Goal: Information Seeking & Learning: Learn about a topic

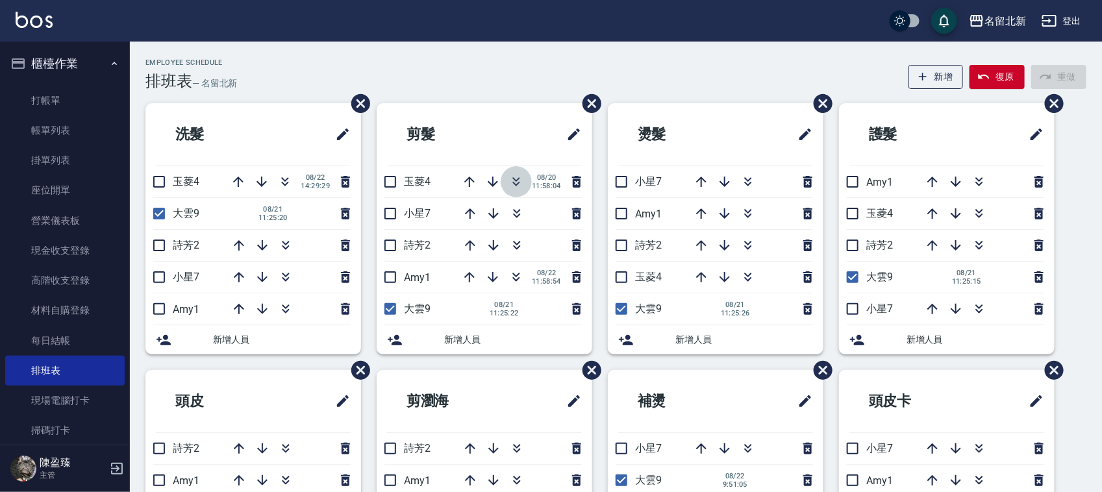
drag, startPoint x: 516, startPoint y: 181, endPoint x: 510, endPoint y: 155, distance: 26.8
click at [516, 177] on icon "button" at bounding box center [517, 182] width 16 height 16
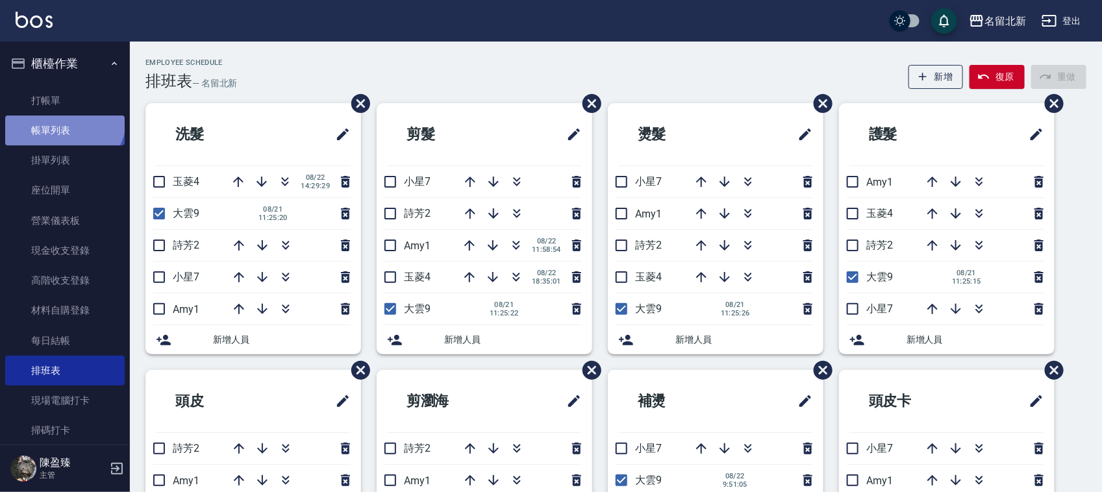
click at [62, 118] on link "帳單列表" at bounding box center [65, 131] width 120 height 30
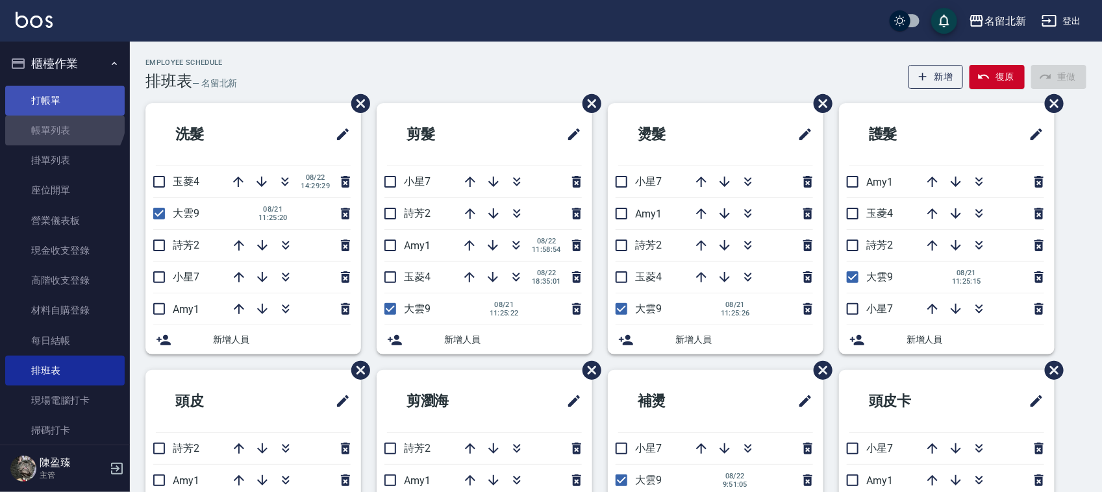
click at [79, 99] on link "打帳單" at bounding box center [65, 101] width 120 height 30
click at [79, 98] on link "打帳單" at bounding box center [65, 101] width 120 height 30
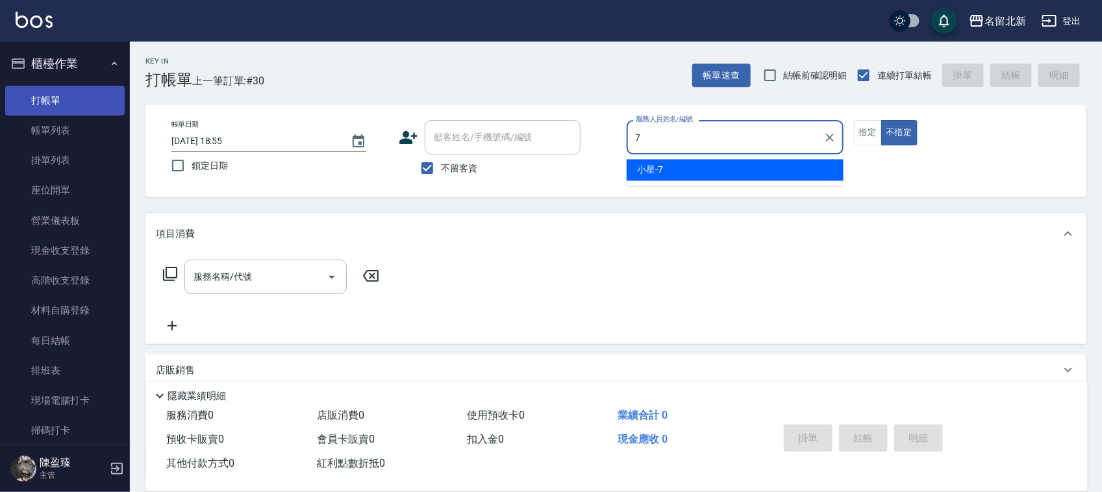
type input "小星-7"
type button "false"
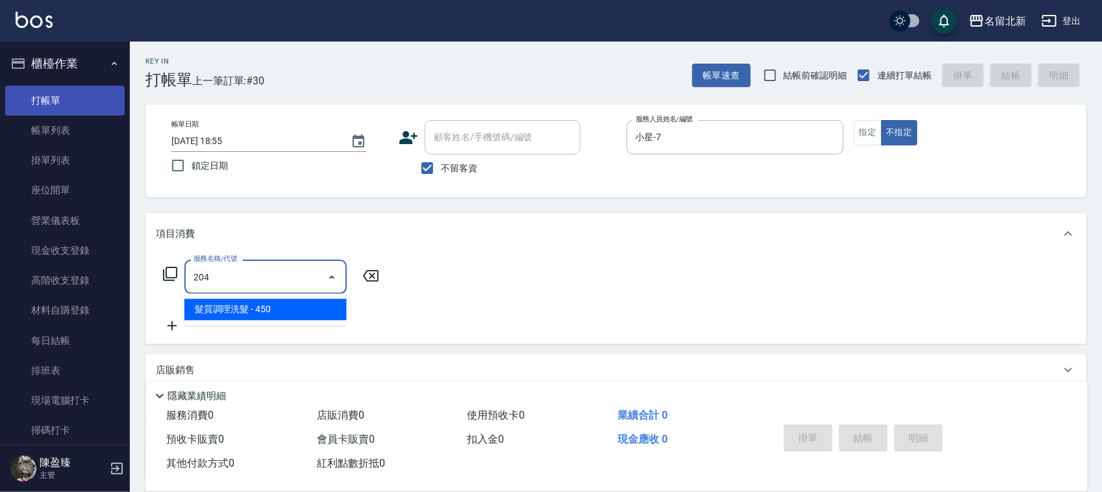
type input "髮質調理洗髮(204)"
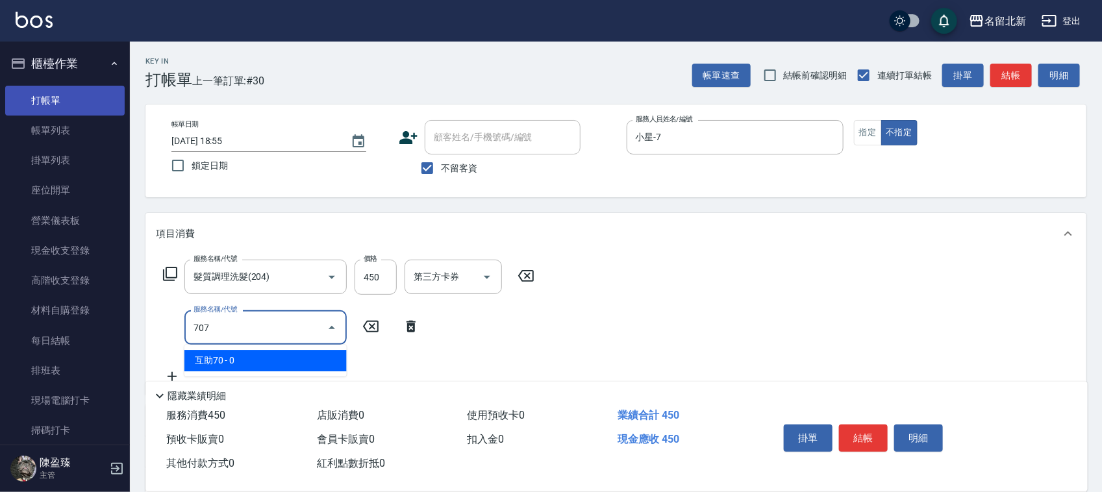
type input "互助70(707)"
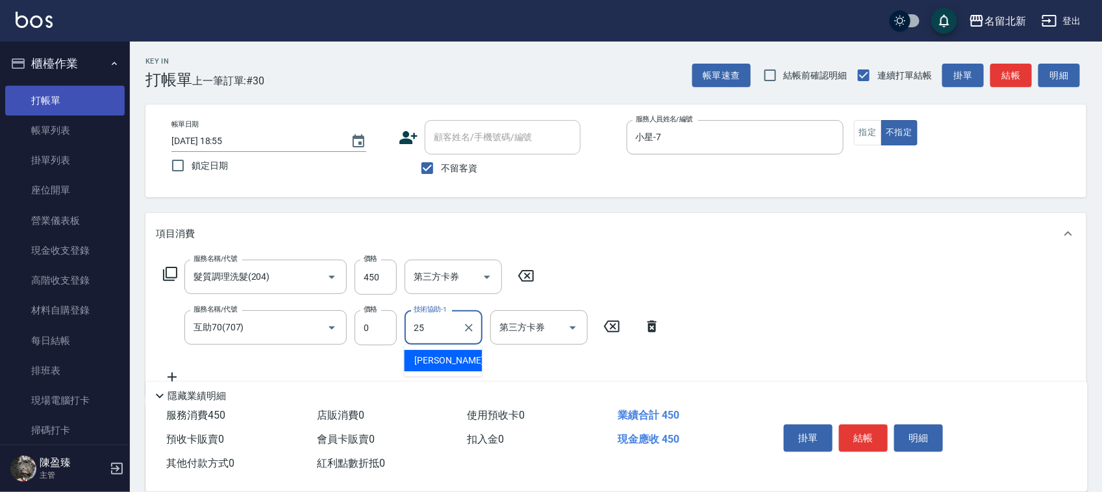
type input "禎禎-25"
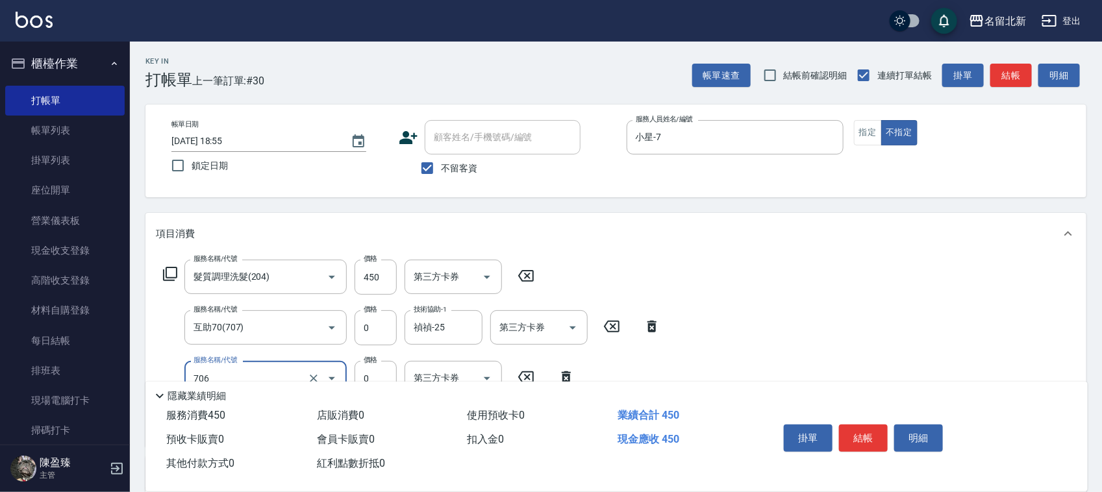
type input "互助60(706)"
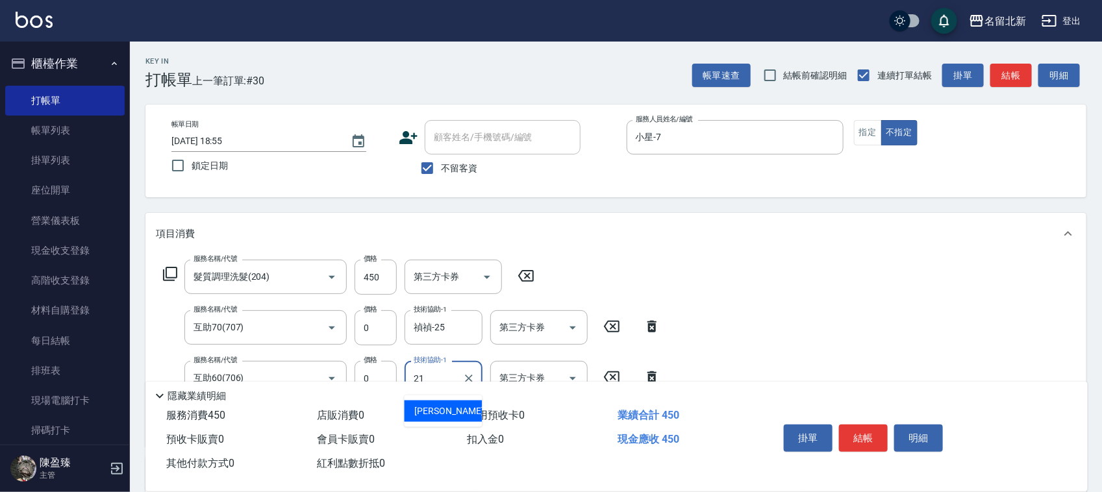
type input "[PERSON_NAME]-21"
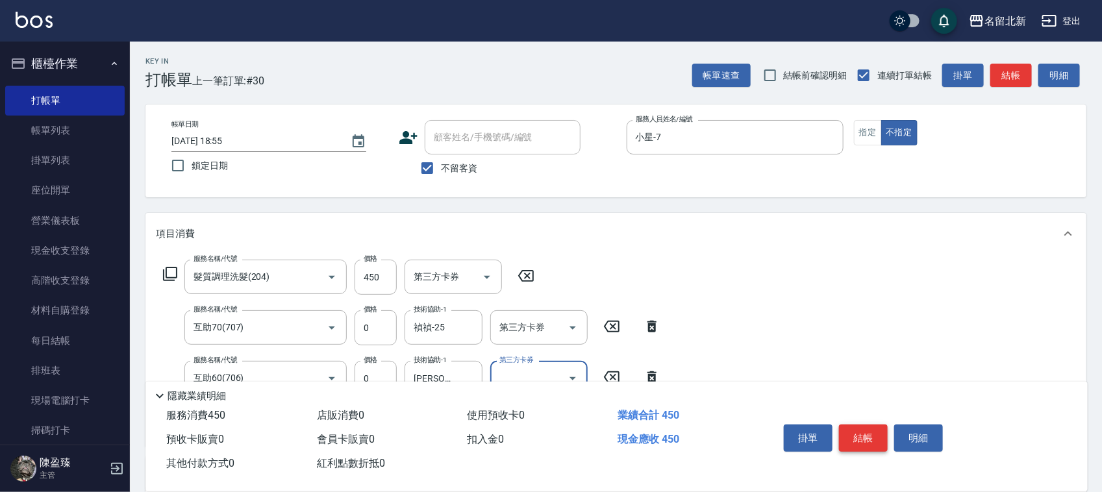
click at [866, 432] on button "結帳" at bounding box center [863, 438] width 49 height 27
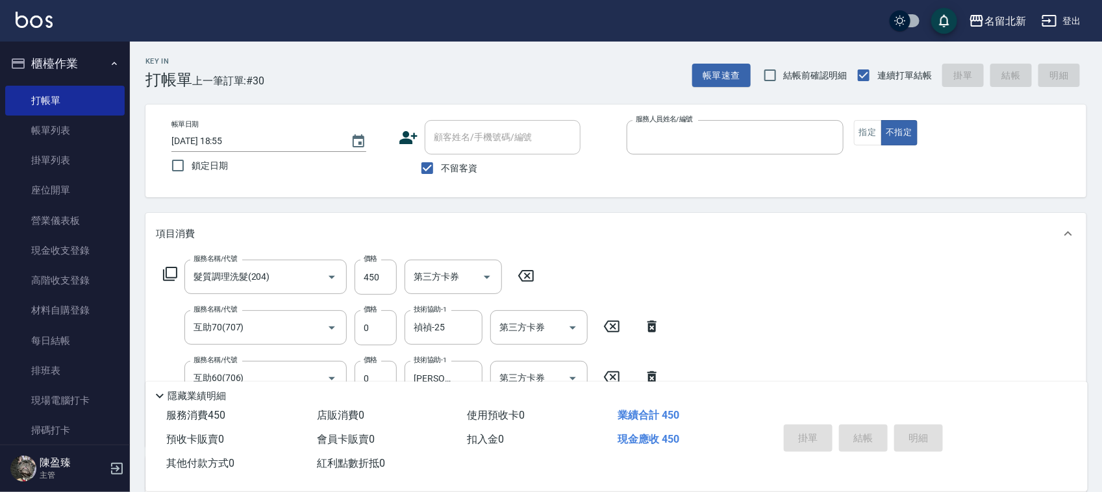
click at [882, 120] on button "不指定" at bounding box center [900, 132] width 36 height 25
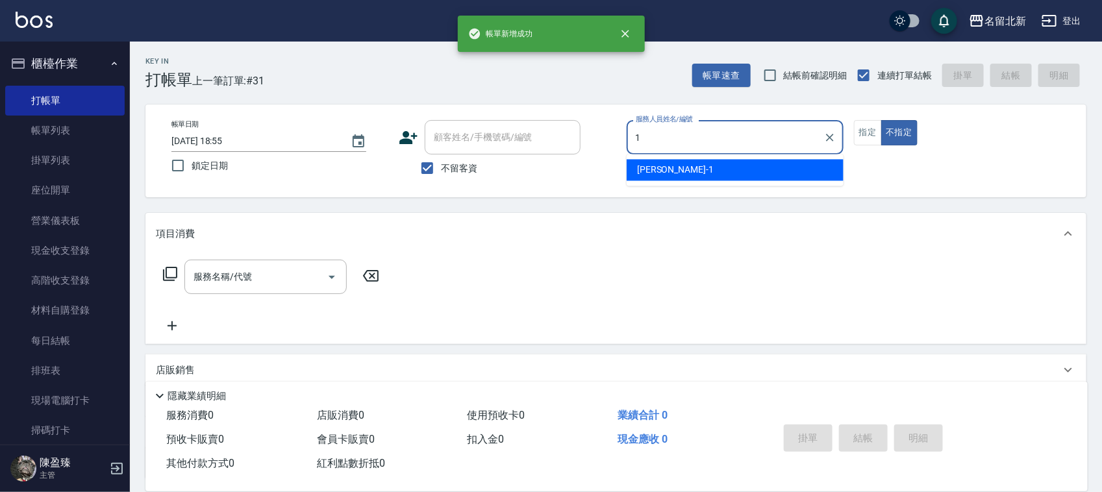
type input "[PERSON_NAME]-1"
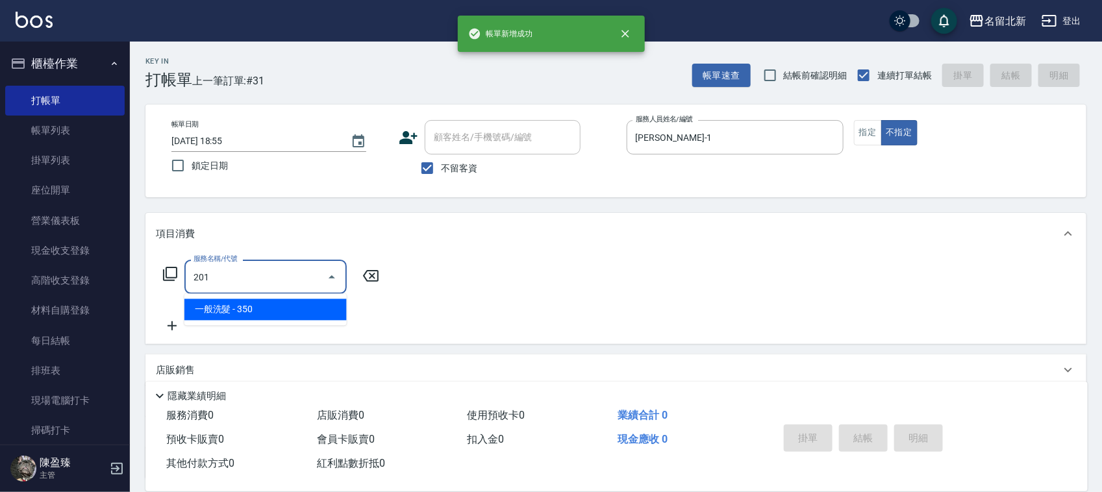
type input "一般洗髮(201)"
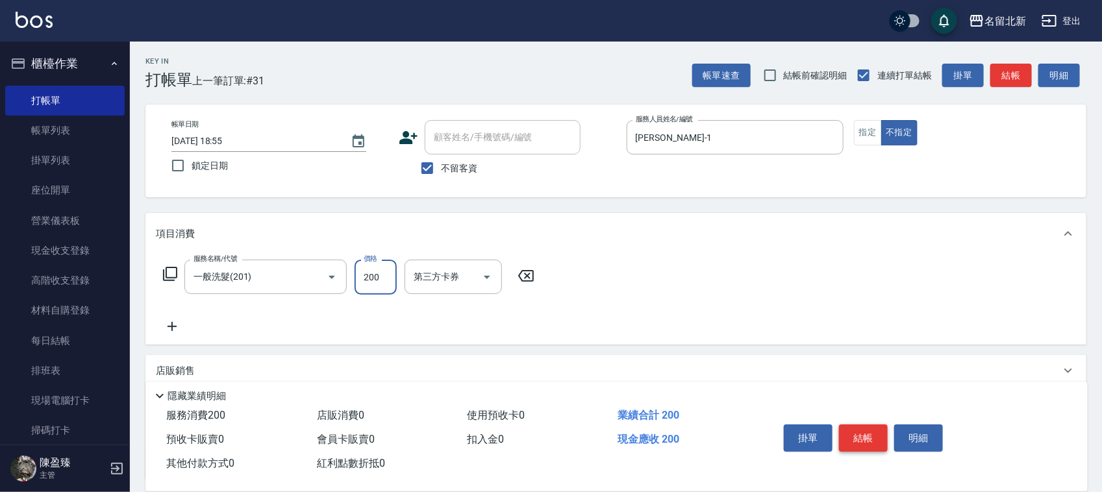
type input "200"
click at [866, 432] on button "結帳" at bounding box center [863, 438] width 49 height 27
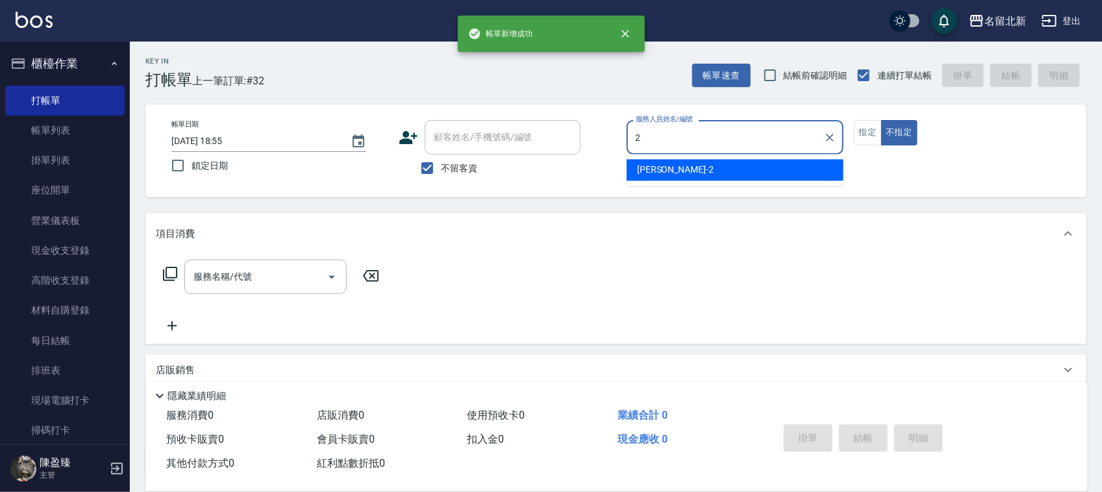
type input "詩芳-2"
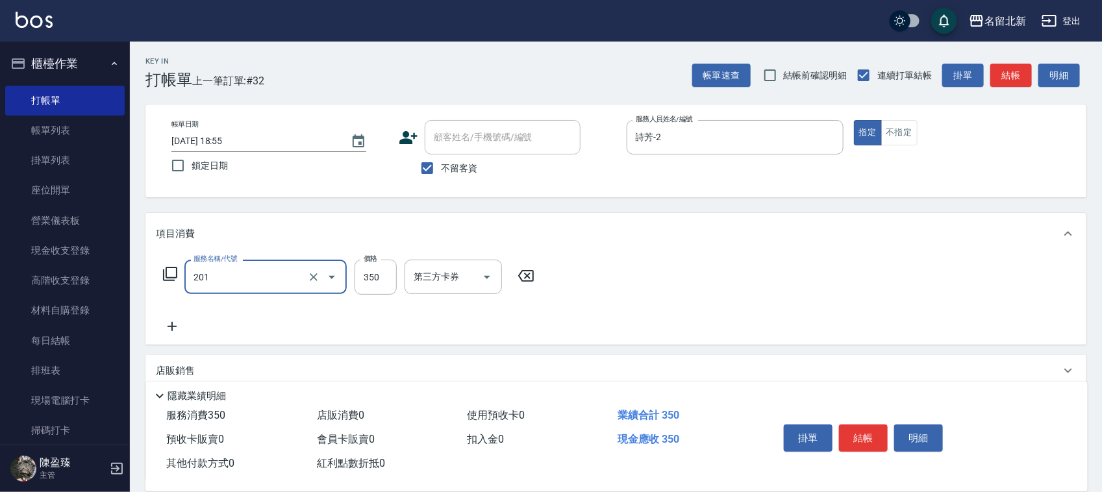
type input "一般洗髮(201)"
type input "100"
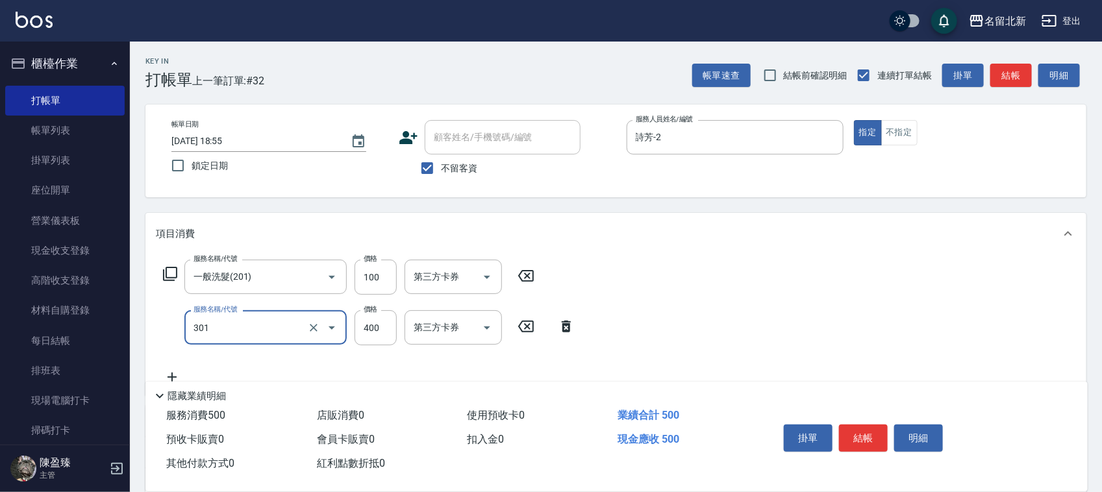
type input "造型剪髮(301)"
click at [383, 327] on div "服務名稱/代號 造型剪髮(301) 服務名稱/代號 價格 3850 價格 第三方卡券 第三方卡券" at bounding box center [369, 328] width 427 height 35
click at [381, 327] on input "3850" at bounding box center [376, 328] width 42 height 35
type input "380"
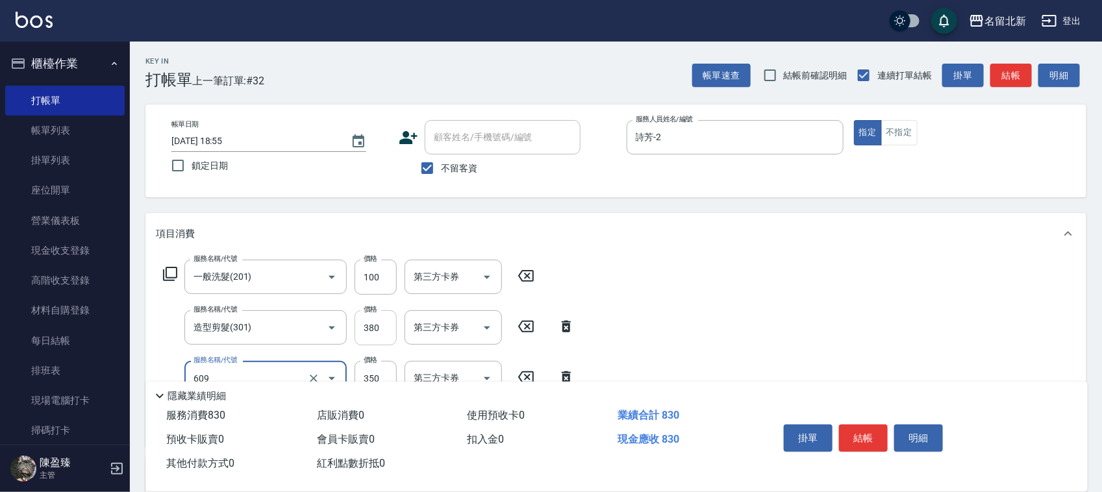
type input "頭皮隔離(609)"
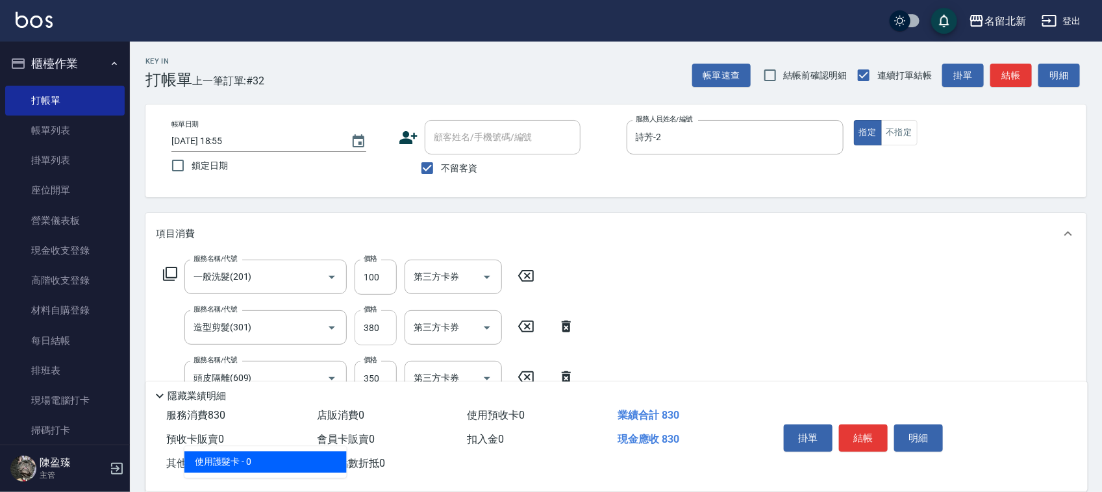
type input "使用護髮卡(601)"
type input "550"
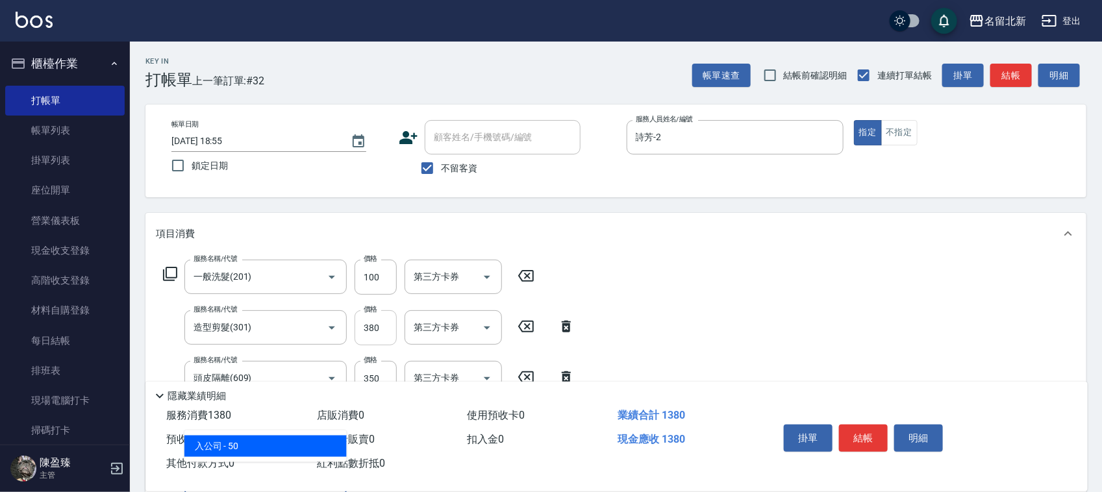
type input "入公司(p01)"
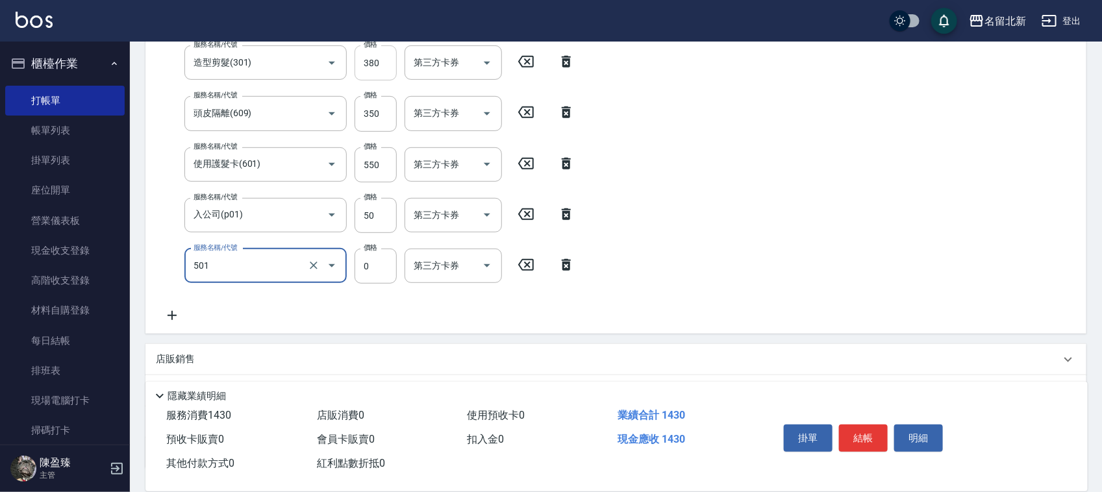
type input "染髮(501)"
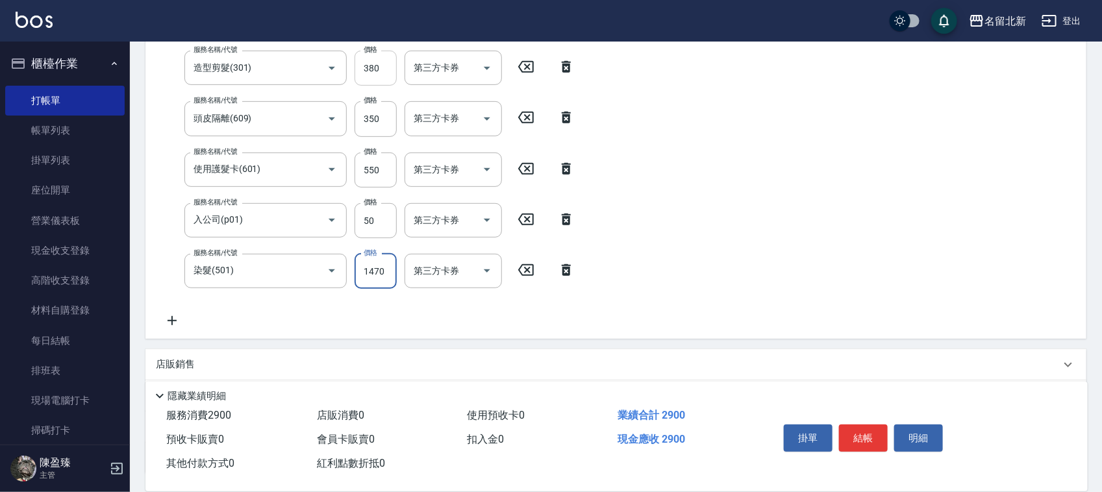
type input "1470"
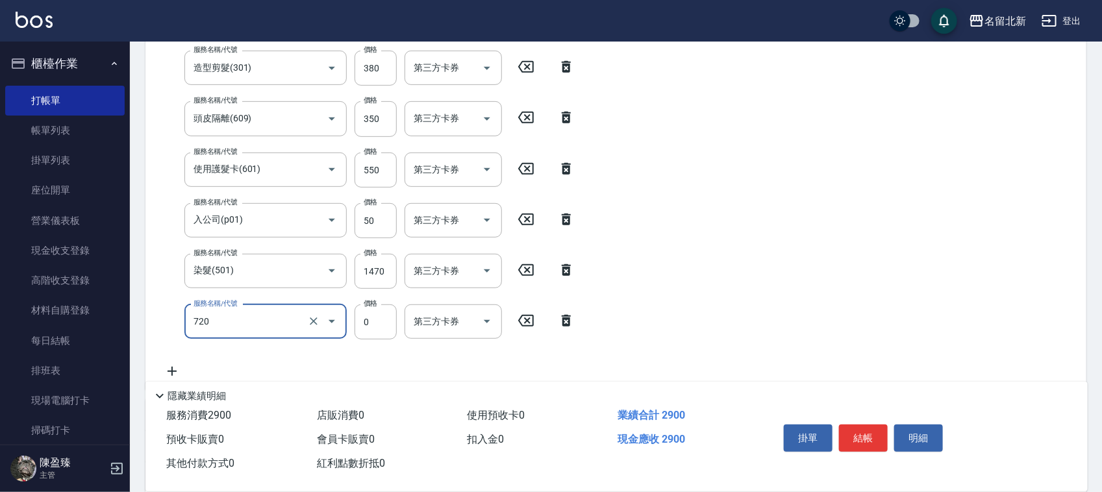
type input "互助200(720)"
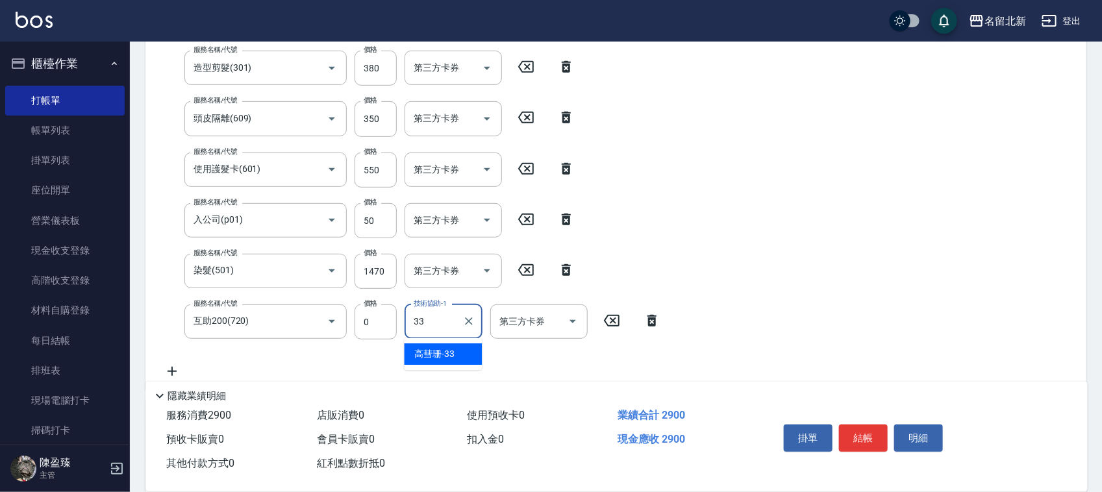
type input "[PERSON_NAME]-33"
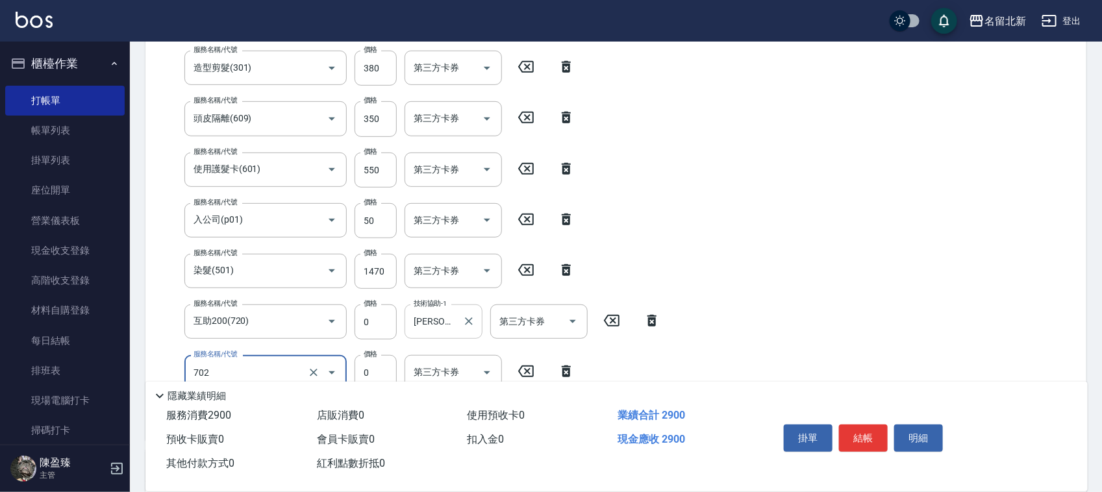
type input "互助20(702)"
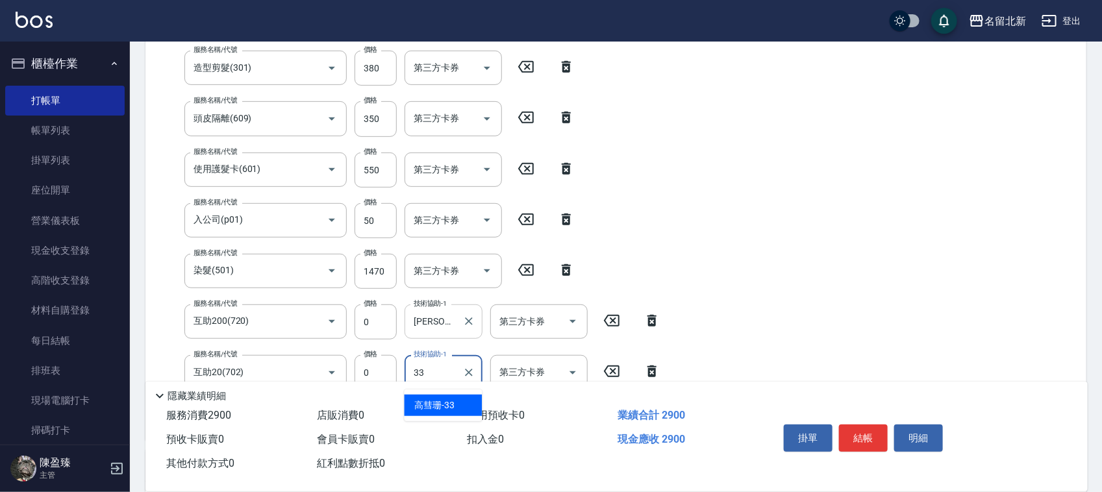
type input "[PERSON_NAME]-33"
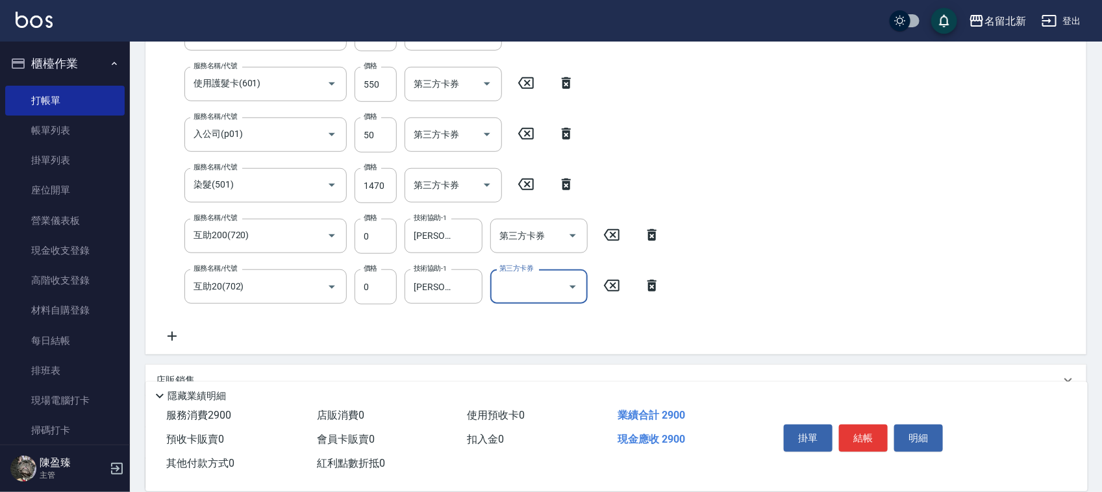
scroll to position [466, 0]
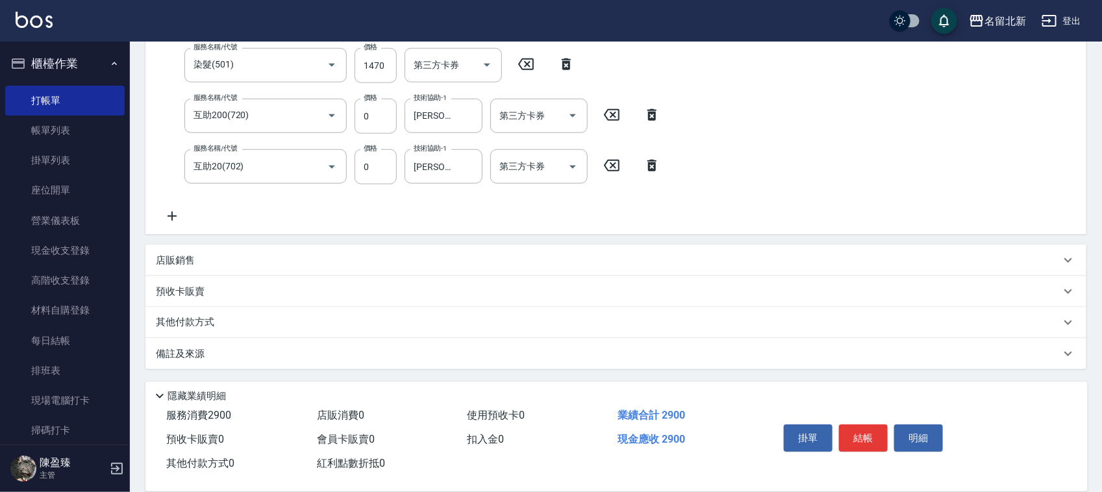
click at [199, 320] on p "其他付款方式" at bounding box center [188, 323] width 65 height 14
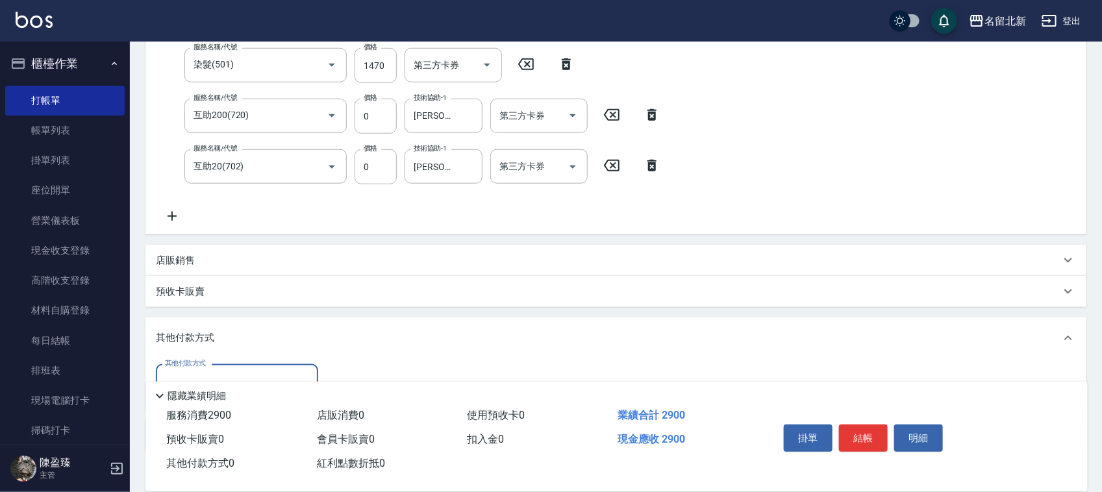
scroll to position [537, 0]
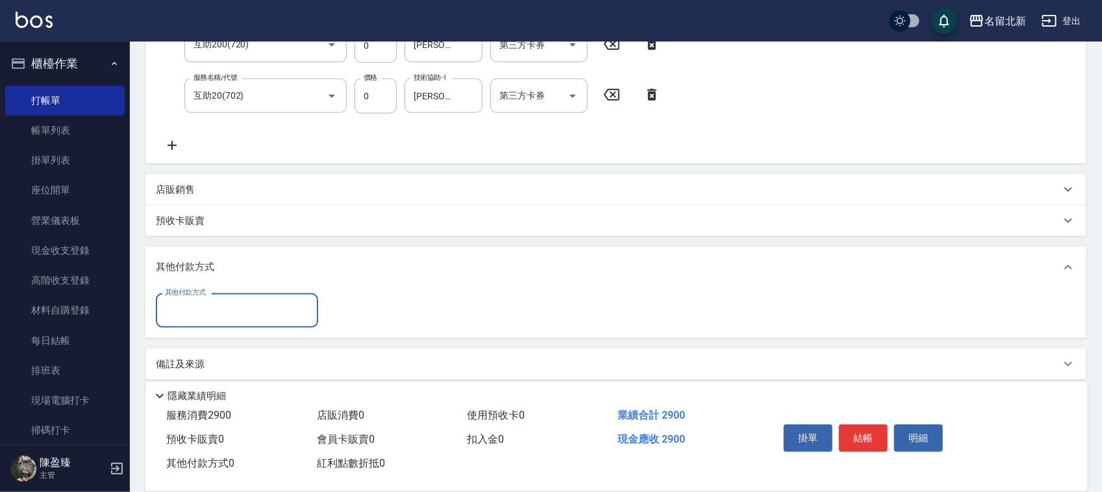
click at [192, 325] on div "其他付款方式" at bounding box center [237, 311] width 162 height 34
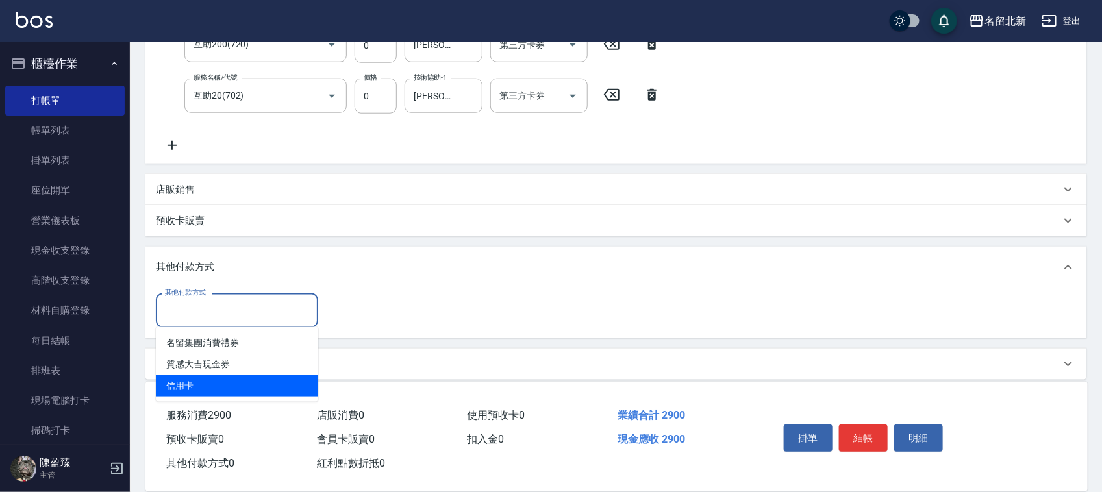
drag, startPoint x: 199, startPoint y: 385, endPoint x: 186, endPoint y: 365, distance: 23.1
click at [190, 372] on ul "名留集團消費禮券 質感大吉現金券 信用卡" at bounding box center [237, 364] width 162 height 75
drag, startPoint x: 186, startPoint y: 372, endPoint x: 195, endPoint y: 382, distance: 13.4
click at [195, 382] on ul "名留集團消費禮券 質感大吉現金券 信用卡" at bounding box center [237, 364] width 162 height 75
click at [193, 381] on span "信用卡" at bounding box center [237, 386] width 162 height 21
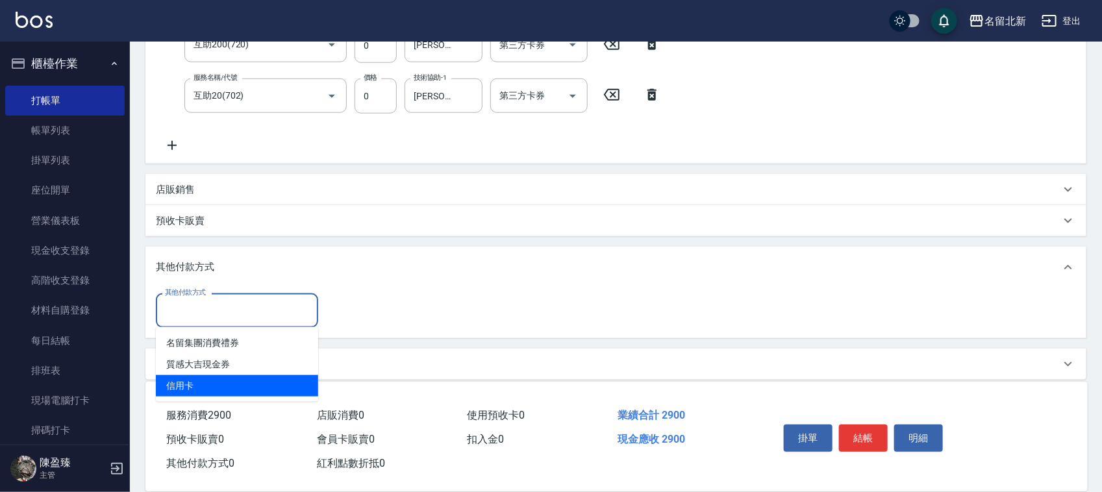
type input "信用卡"
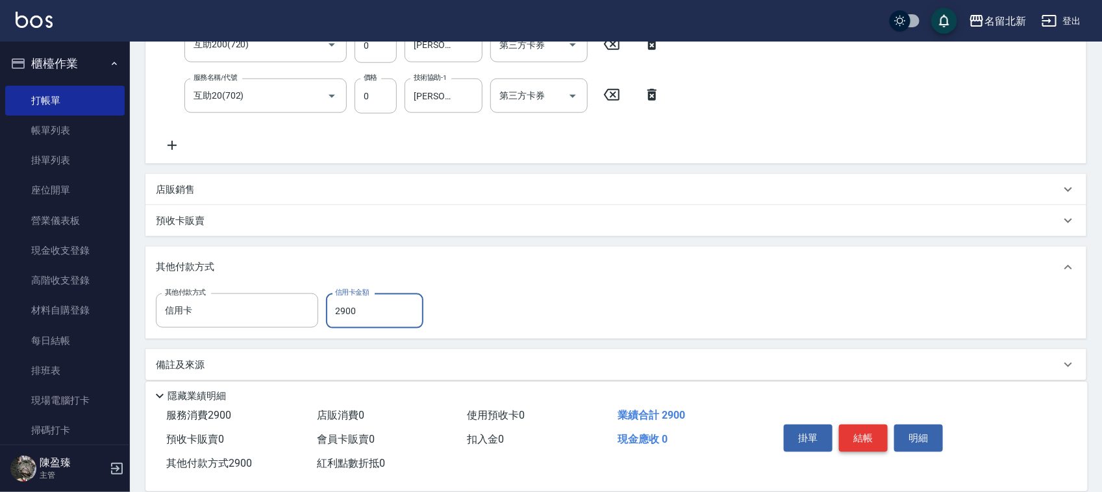
type input "2900"
click at [877, 439] on button "結帳" at bounding box center [863, 438] width 49 height 27
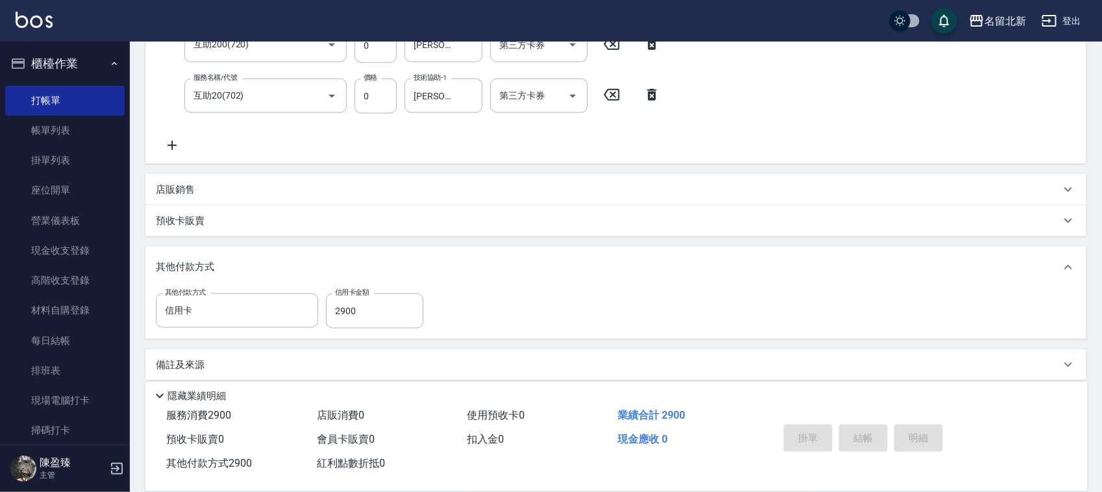
type input "[DATE] 18:56"
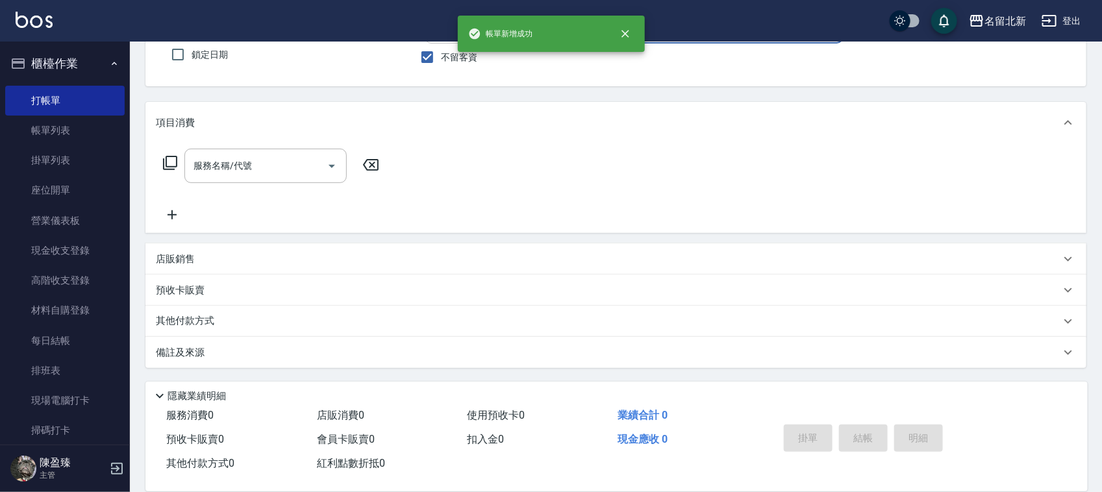
scroll to position [0, 0]
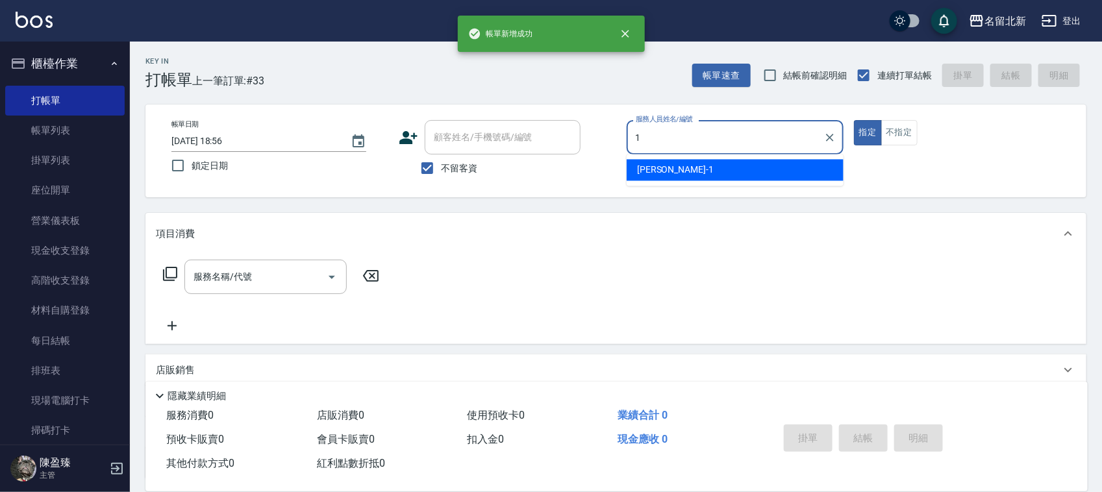
type input "[PERSON_NAME]-1"
type button "true"
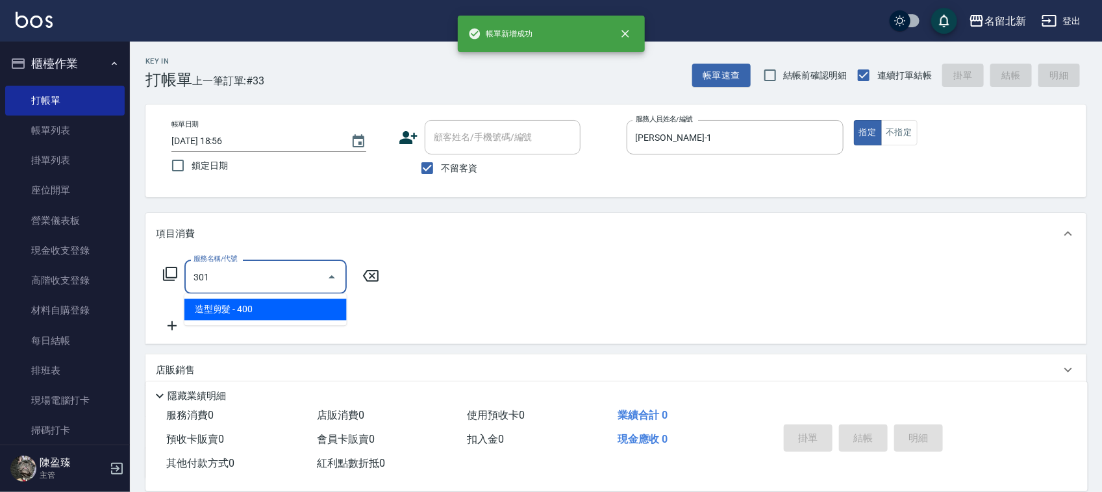
type input "造型剪髮(301)"
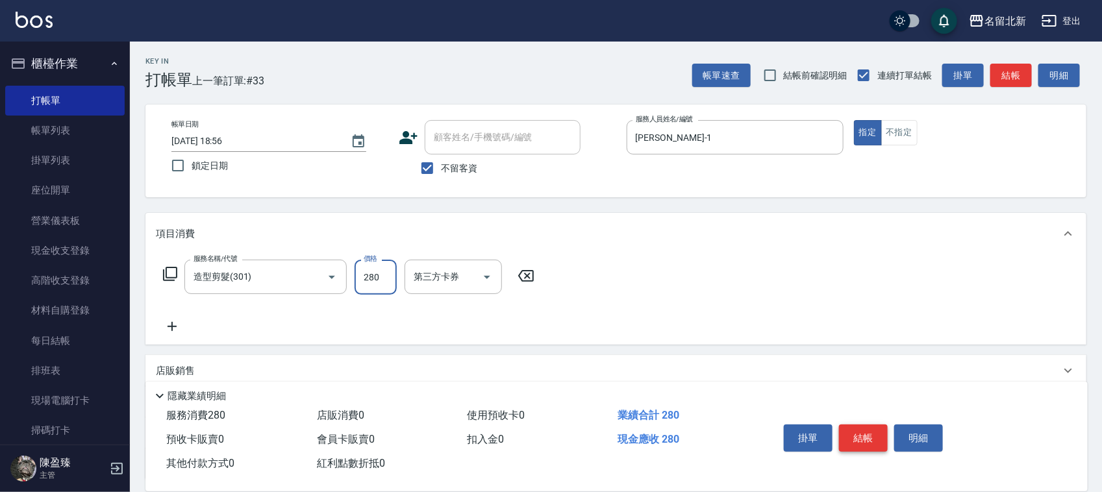
type input "280"
click at [877, 439] on button "結帳" at bounding box center [863, 438] width 49 height 27
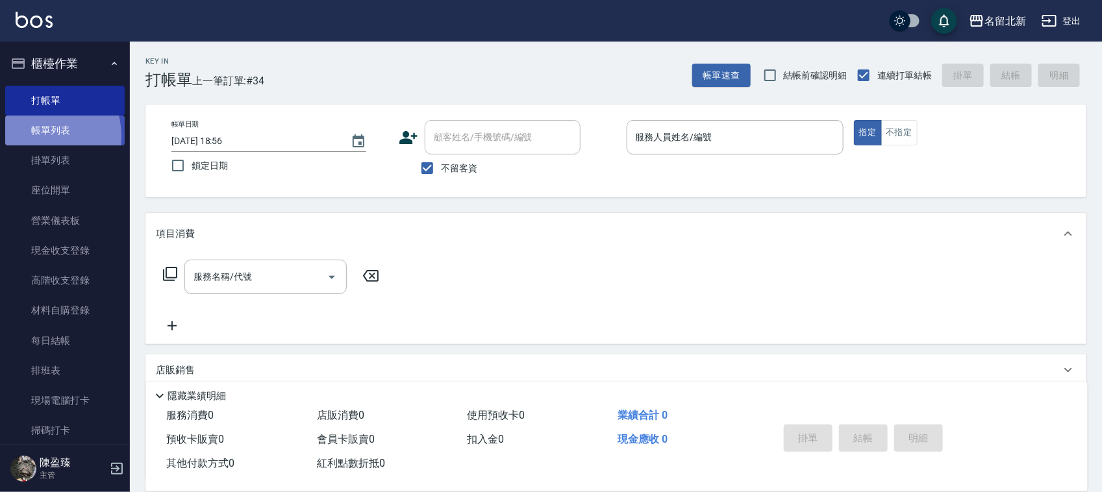
click at [41, 135] on link "帳單列表" at bounding box center [65, 131] width 120 height 30
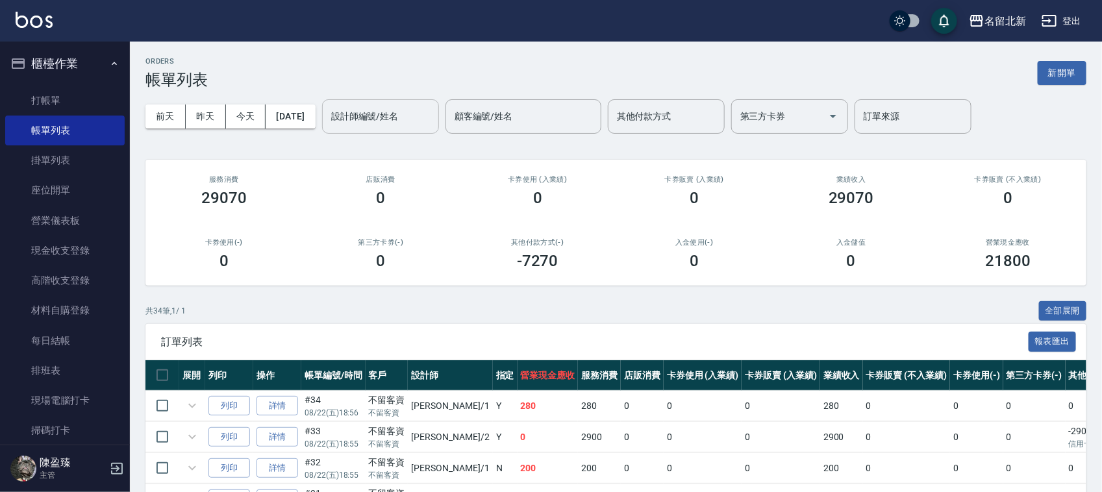
click at [359, 117] on div "設計師編號/姓名 設計師編號/姓名" at bounding box center [380, 116] width 117 height 34
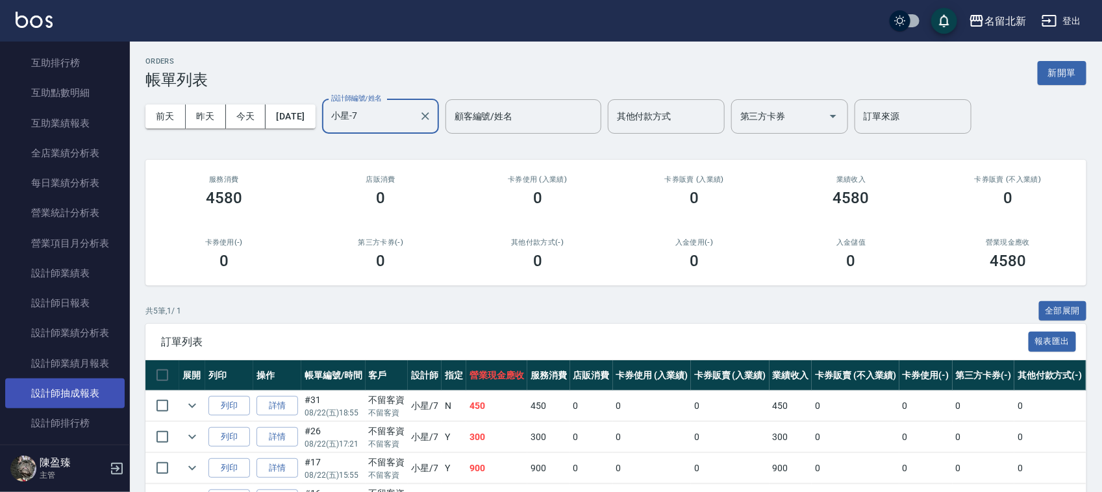
scroll to position [812, 0]
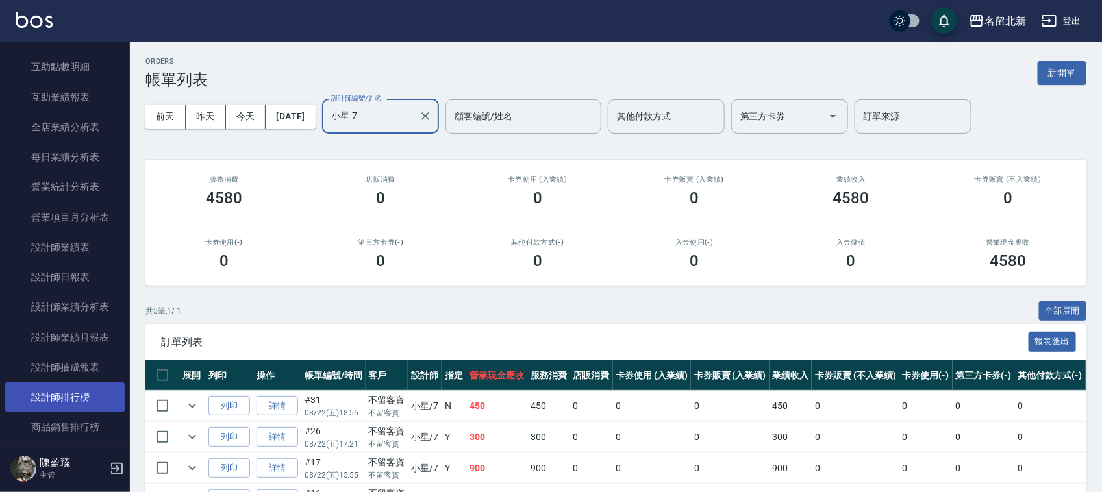
type input "小星-7"
click at [92, 403] on link "設計師排行榜" at bounding box center [65, 398] width 120 height 30
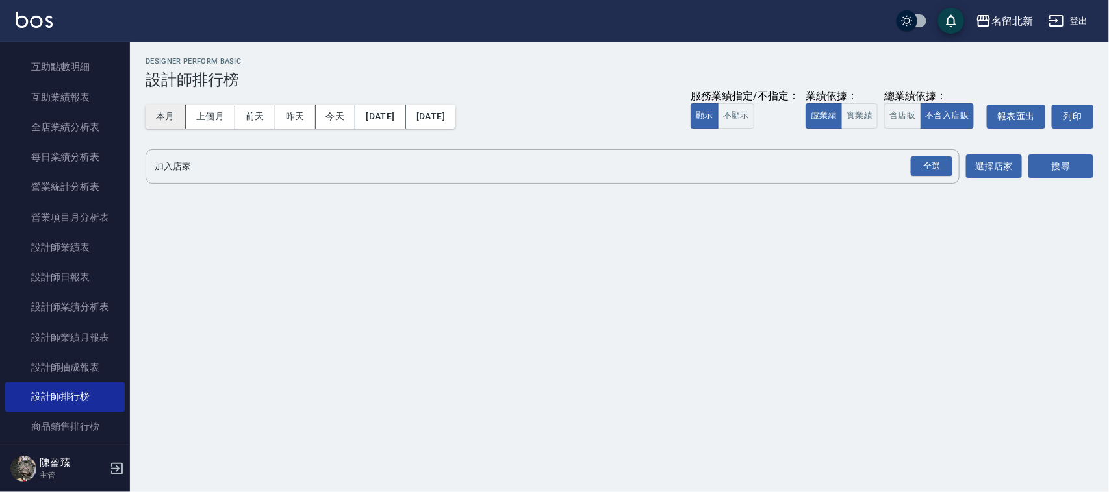
click at [164, 120] on button "本月" at bounding box center [166, 117] width 40 height 24
drag, startPoint x: 931, startPoint y: 174, endPoint x: 949, endPoint y: 169, distance: 18.9
click at [931, 172] on div "全選" at bounding box center [932, 167] width 42 height 20
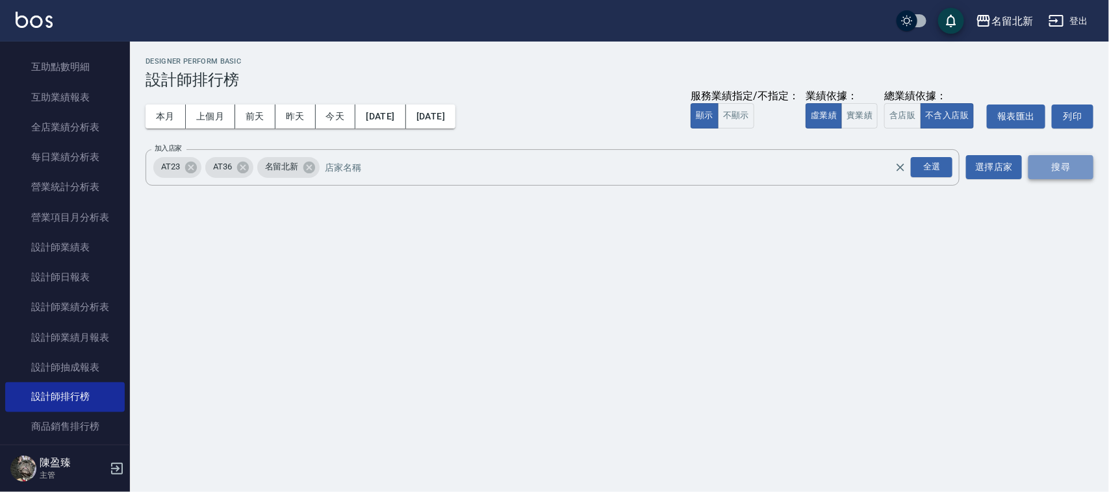
click at [1038, 167] on button "搜尋" at bounding box center [1060, 167] width 65 height 24
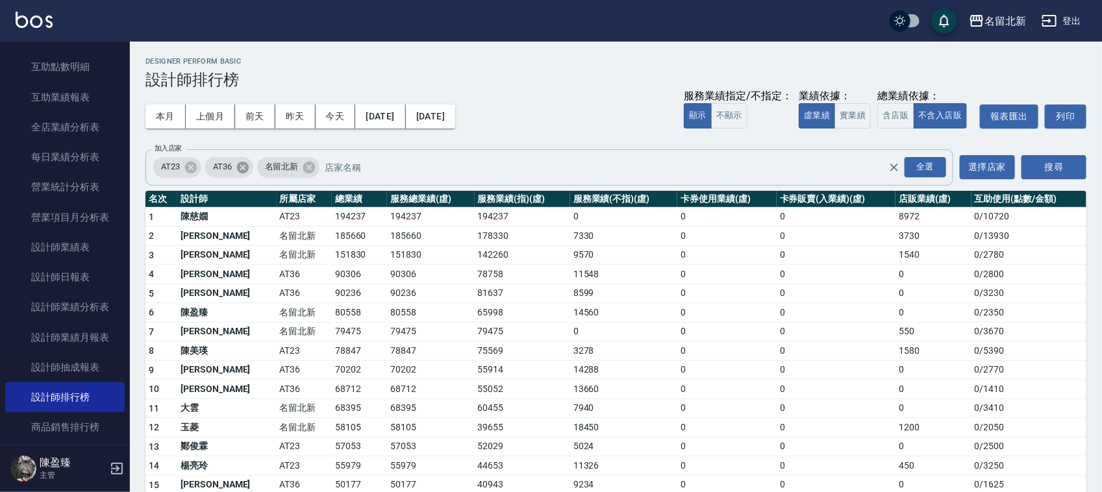
click at [237, 163] on icon at bounding box center [243, 167] width 14 height 14
click at [1054, 164] on button "搜尋" at bounding box center [1054, 167] width 65 height 24
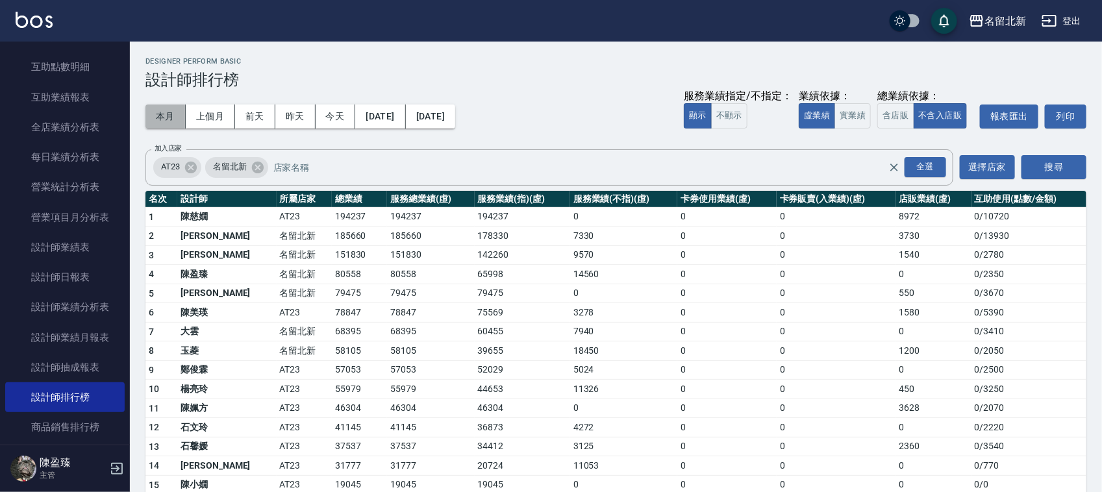
click at [160, 115] on button "本月" at bounding box center [166, 117] width 40 height 24
click at [1041, 171] on button "搜尋" at bounding box center [1054, 167] width 65 height 24
click at [179, 121] on button "本月" at bounding box center [166, 117] width 40 height 24
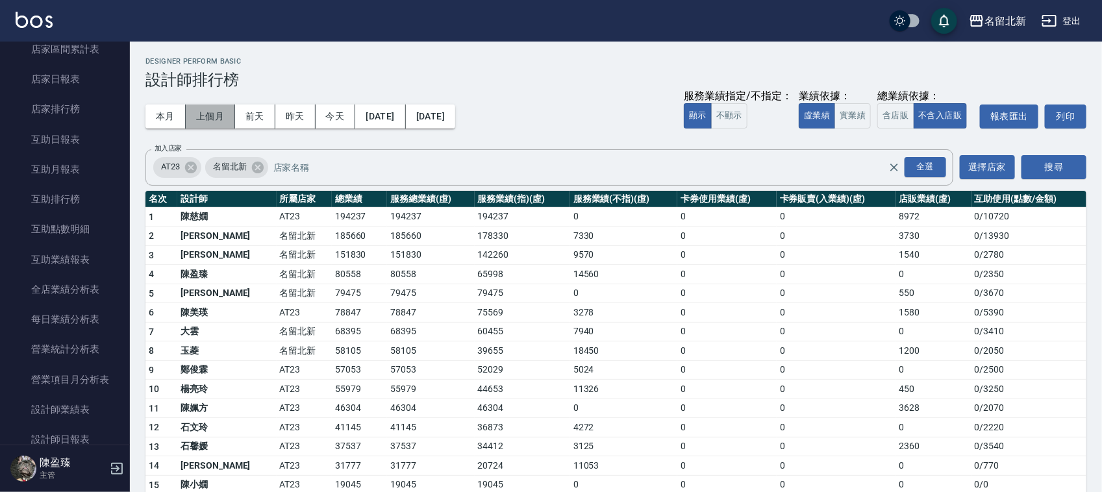
drag, startPoint x: 210, startPoint y: 110, endPoint x: 203, endPoint y: 117, distance: 9.7
click at [210, 110] on button "上個月" at bounding box center [210, 117] width 49 height 24
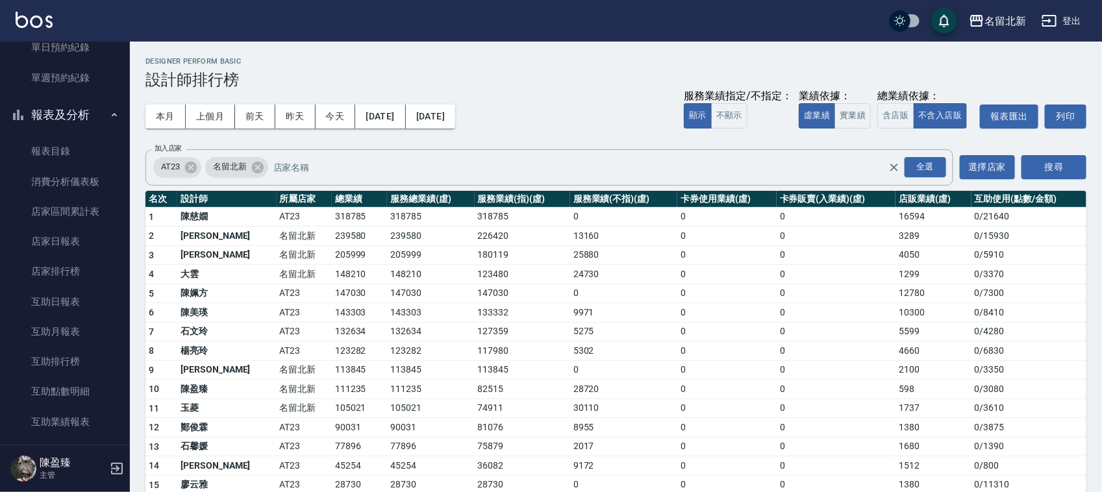
scroll to position [812, 0]
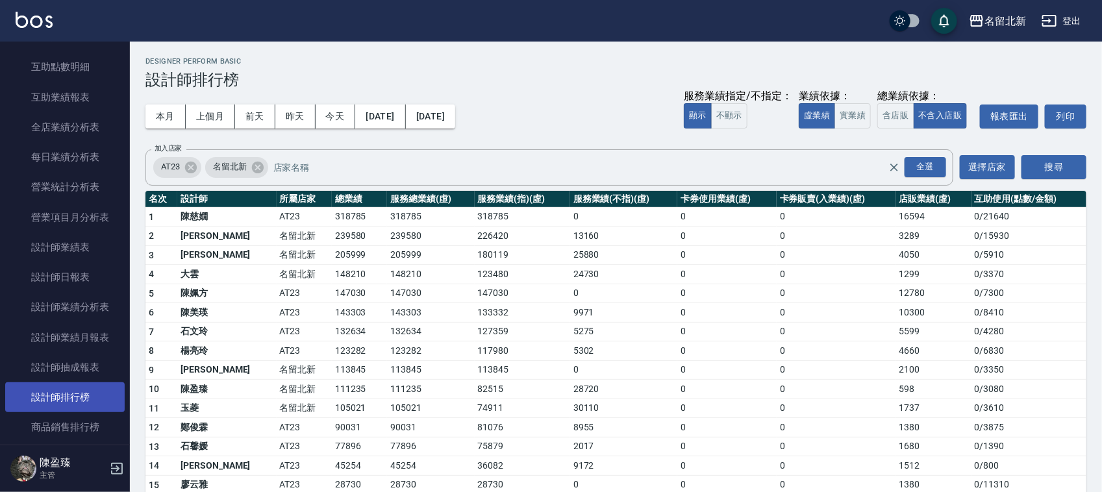
click at [82, 396] on link "設計師排行榜" at bounding box center [65, 398] width 120 height 30
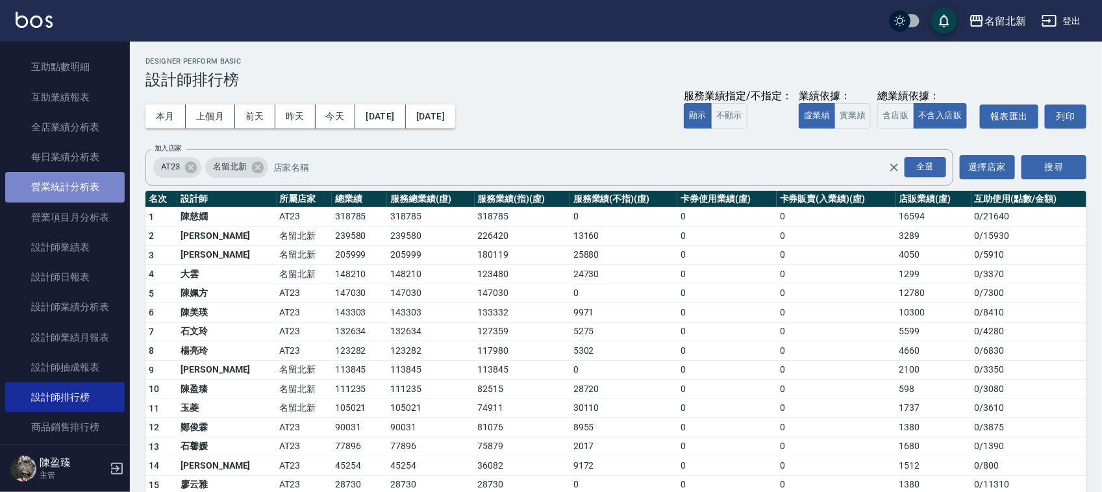
click at [77, 192] on link "營業統計分析表" at bounding box center [65, 187] width 120 height 30
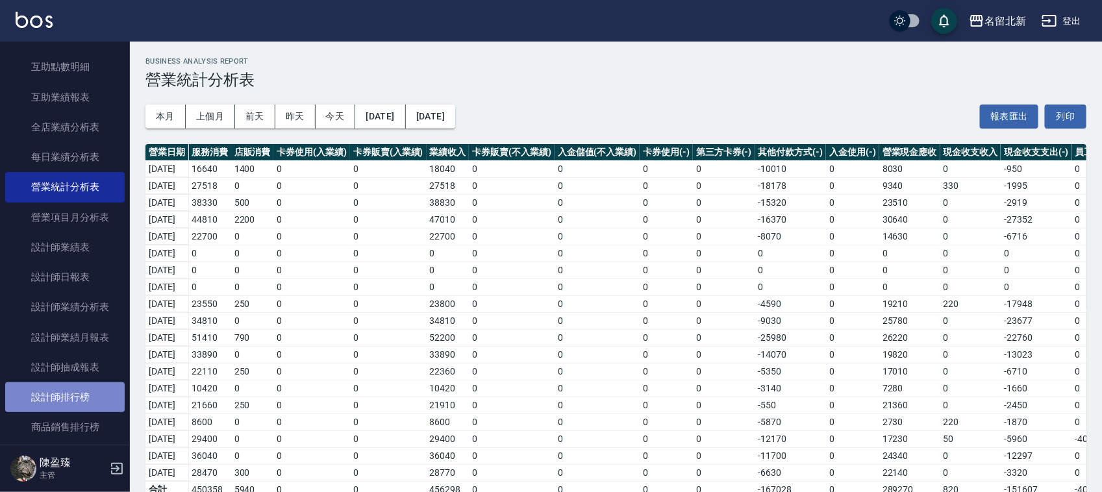
click at [75, 390] on link "設計師排行榜" at bounding box center [65, 398] width 120 height 30
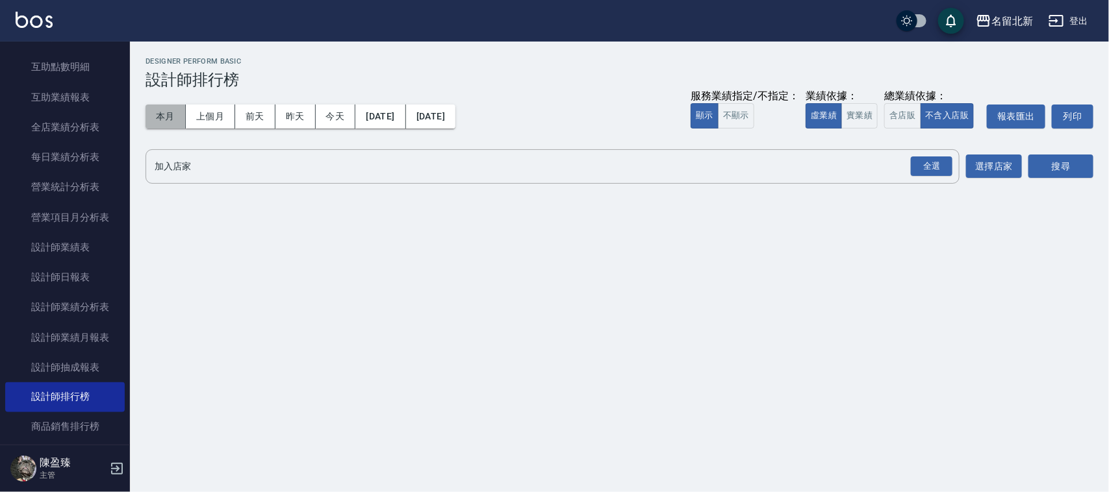
click at [157, 108] on button "本月" at bounding box center [166, 117] width 40 height 24
click at [924, 177] on button "全選" at bounding box center [931, 166] width 47 height 25
drag, startPoint x: 933, startPoint y: 167, endPoint x: 965, endPoint y: 158, distance: 33.7
click at [936, 167] on div "全選" at bounding box center [932, 167] width 42 height 20
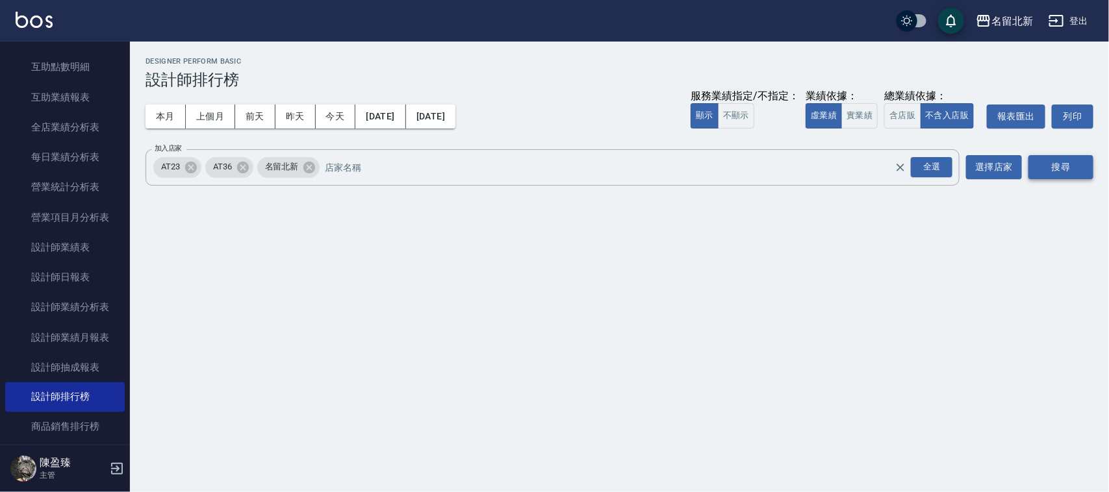
click at [1070, 164] on button "搜尋" at bounding box center [1060, 167] width 65 height 24
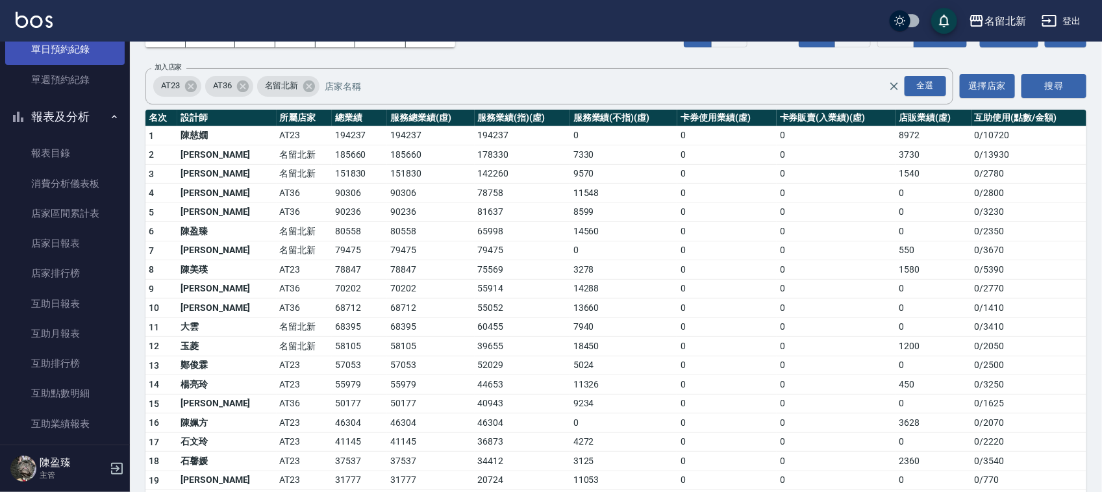
scroll to position [244, 0]
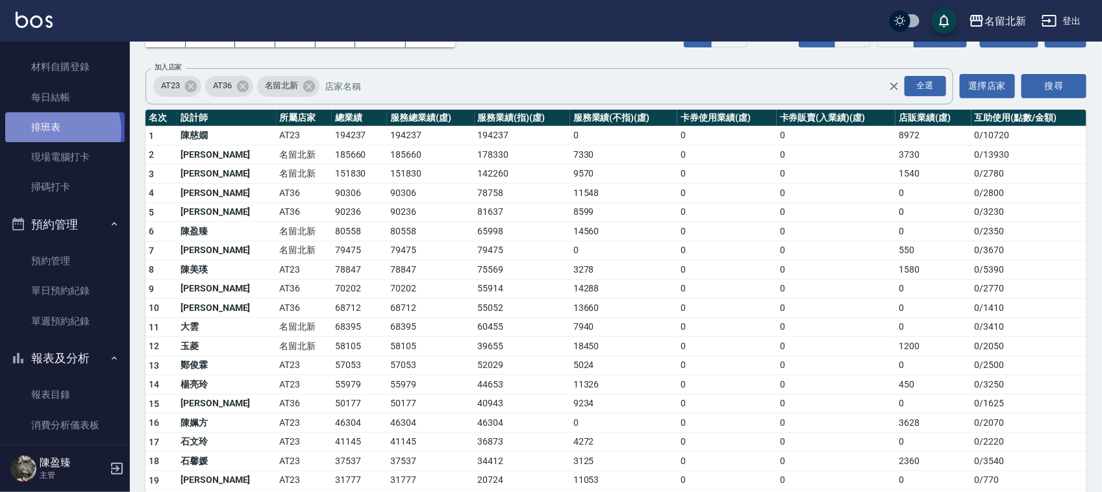
click at [54, 131] on link "排班表" at bounding box center [65, 127] width 120 height 30
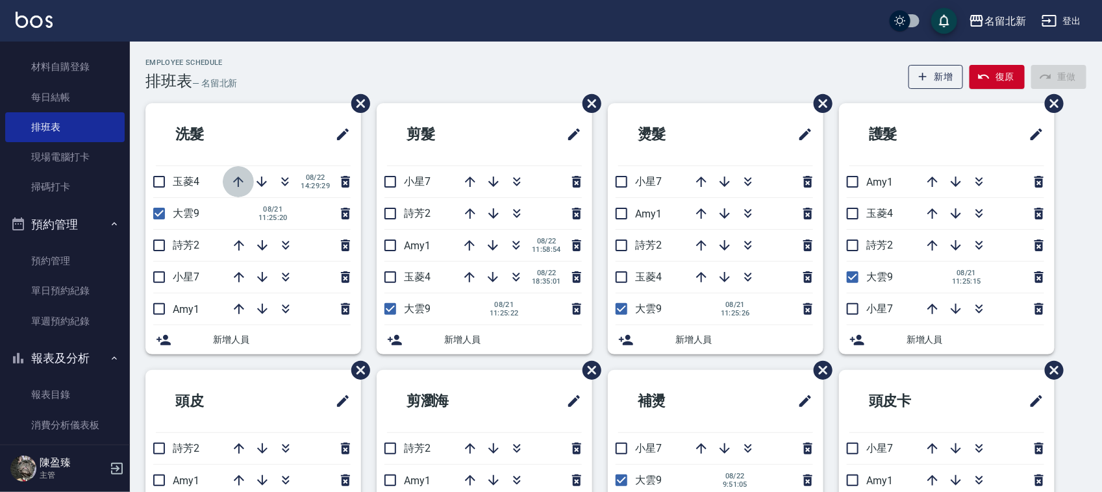
click at [242, 179] on icon "button" at bounding box center [239, 182] width 16 height 16
